Goal: Book appointment/travel/reservation

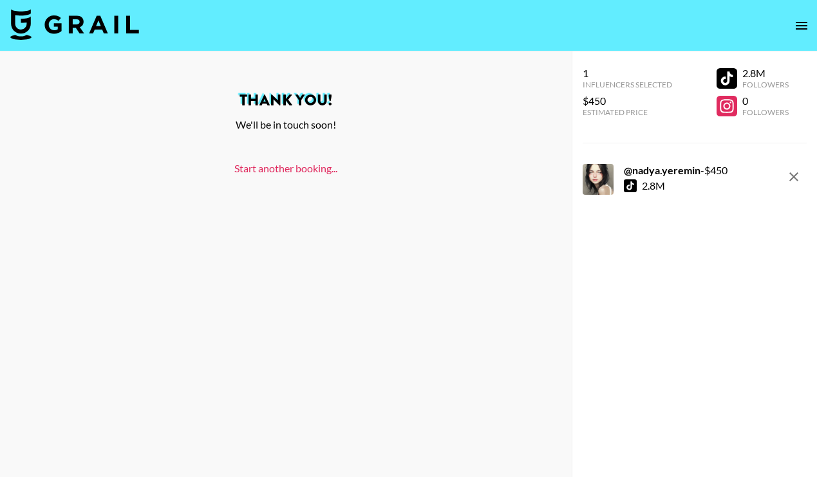
click at [257, 169] on link "Start another booking..." at bounding box center [285, 168] width 103 height 12
